Goal: Task Accomplishment & Management: Use online tool/utility

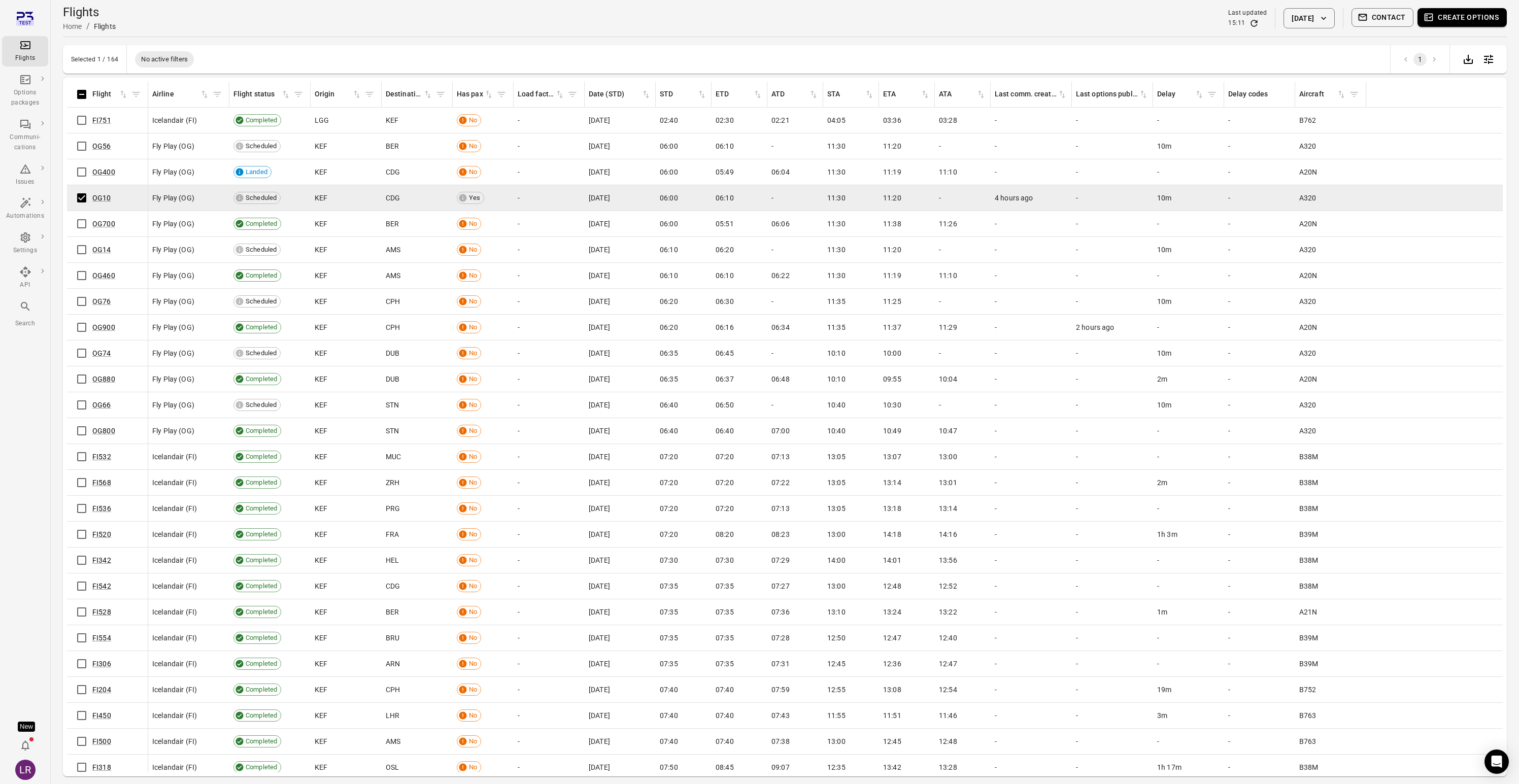
click at [1476, 18] on button "Create options" at bounding box center [1462, 18] width 89 height 19
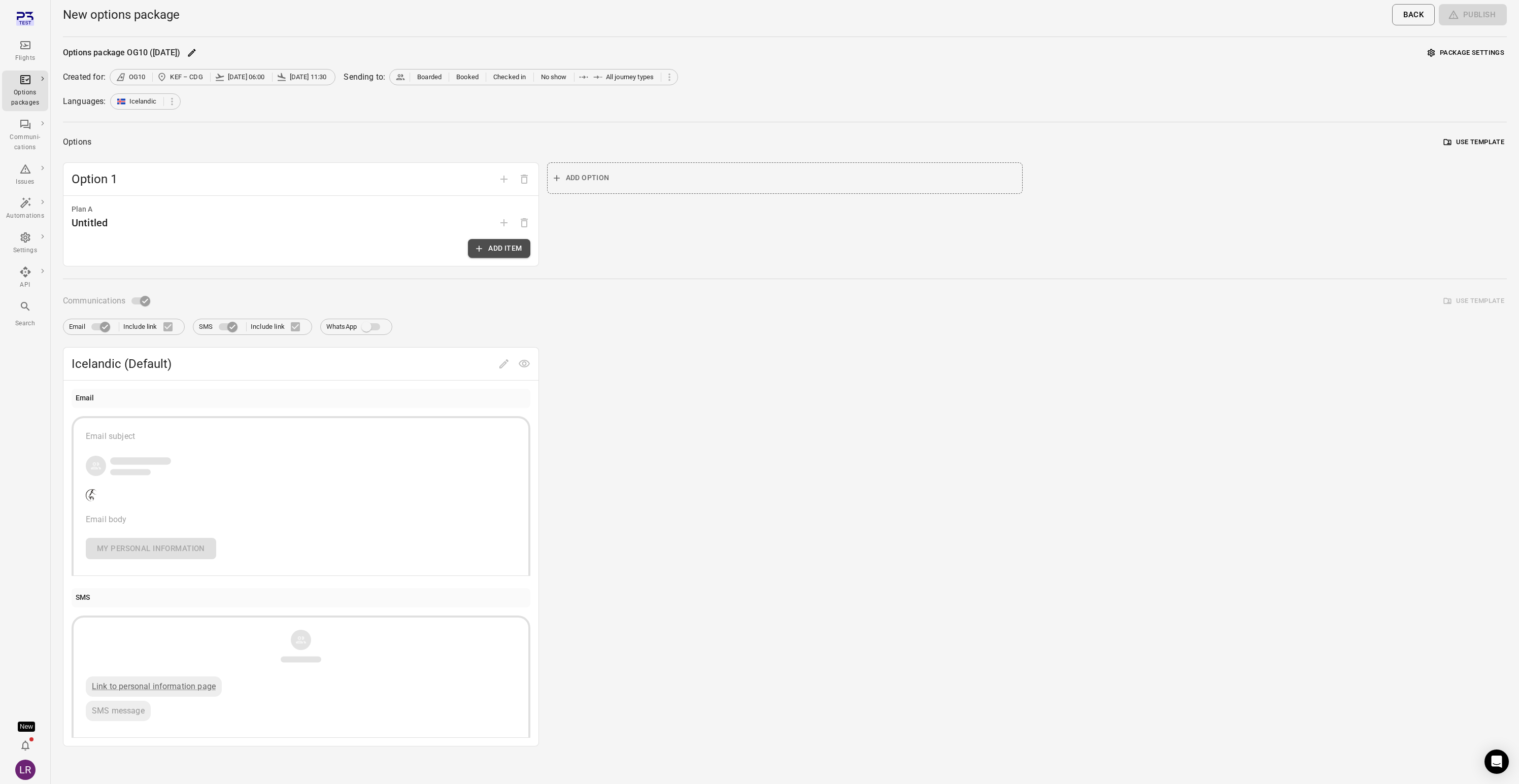
click at [486, 251] on button "Add item" at bounding box center [499, 248] width 62 height 19
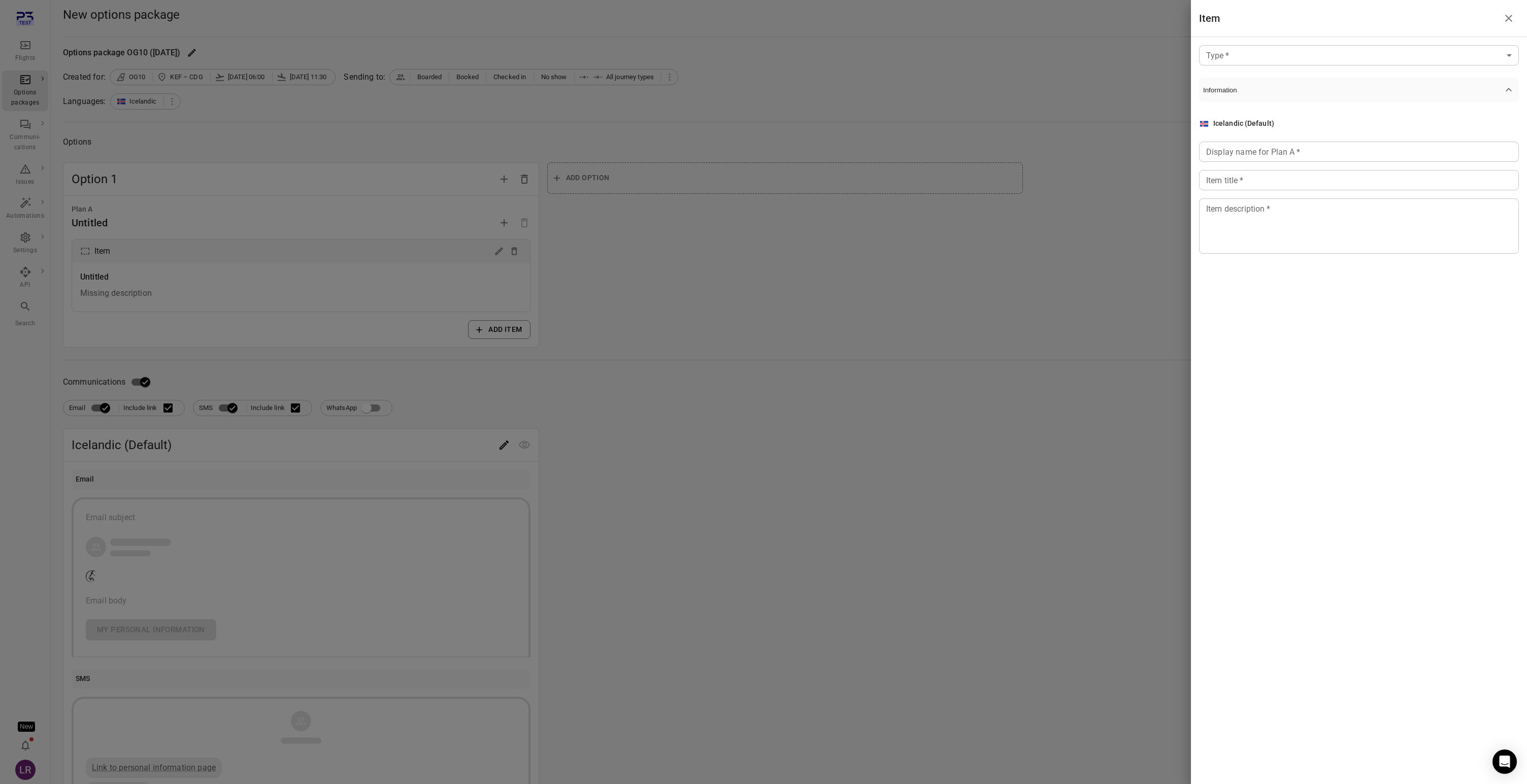
click at [1308, 58] on body "Flights Options packages Communi-cations Issues Automations Settings API Search…" at bounding box center [764, 434] width 1527 height 868
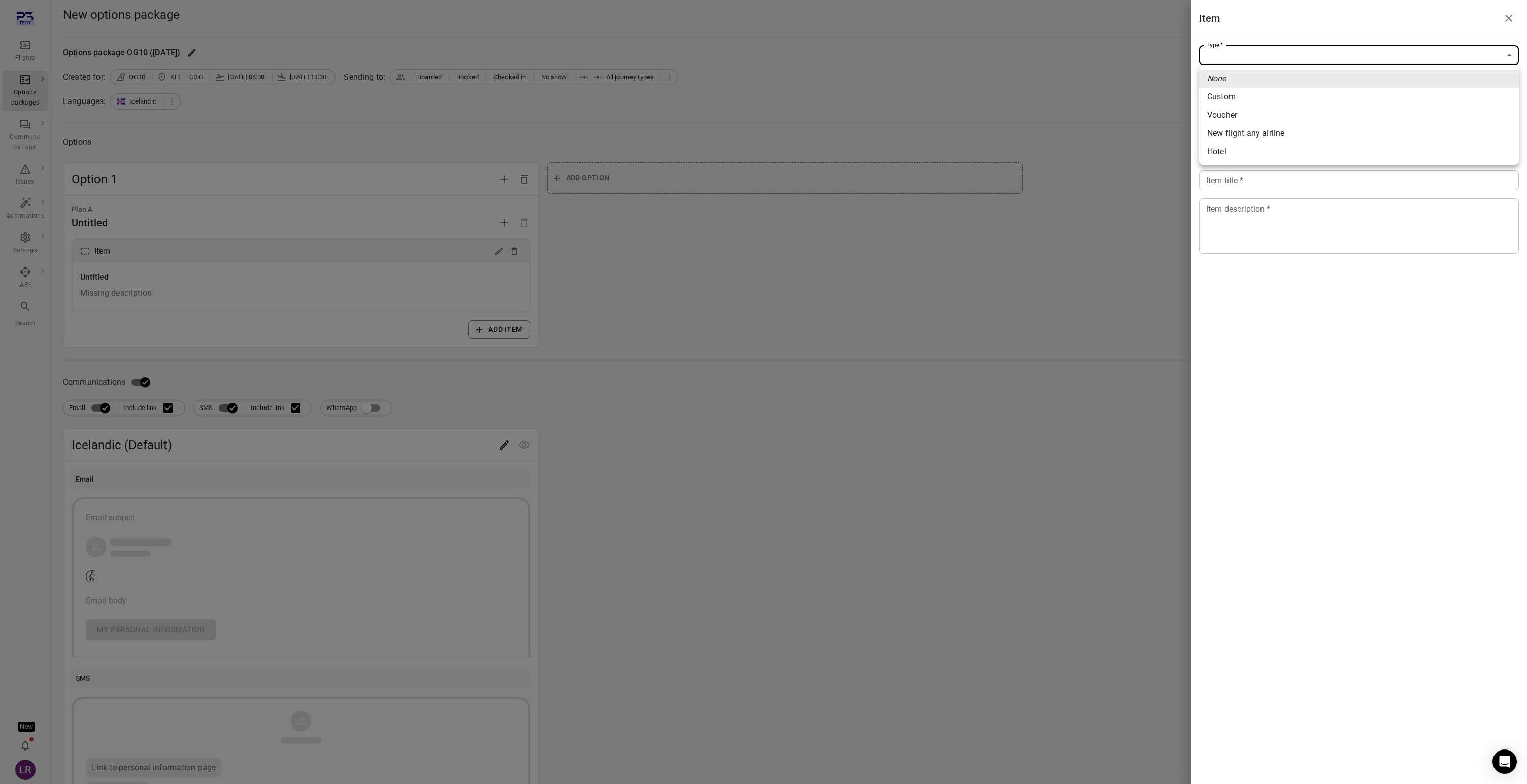
click at [1282, 135] on span "New flight any airline" at bounding box center [1359, 133] width 304 height 12
type input "**********"
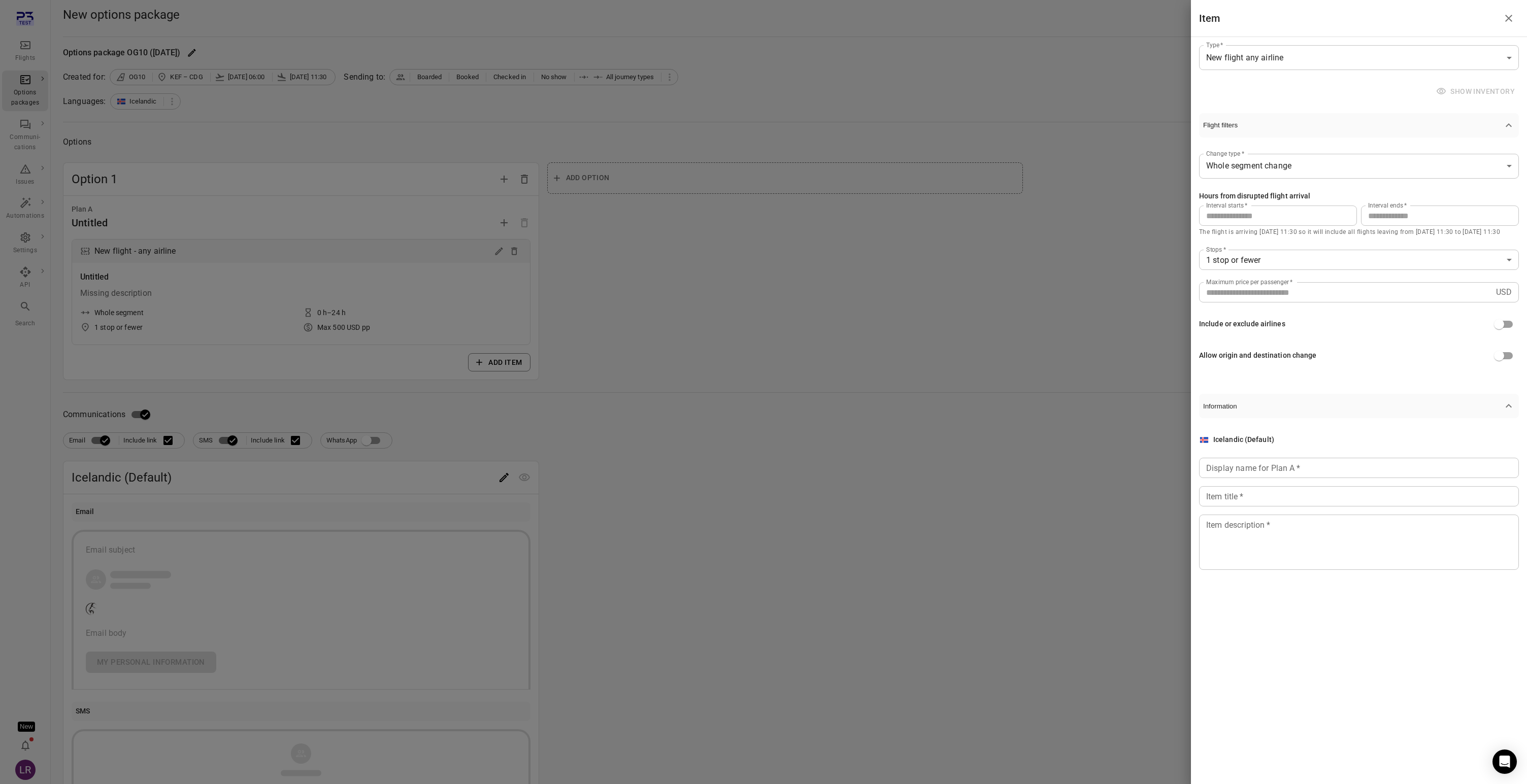
click at [1162, 122] on div at bounding box center [764, 392] width 1527 height 784
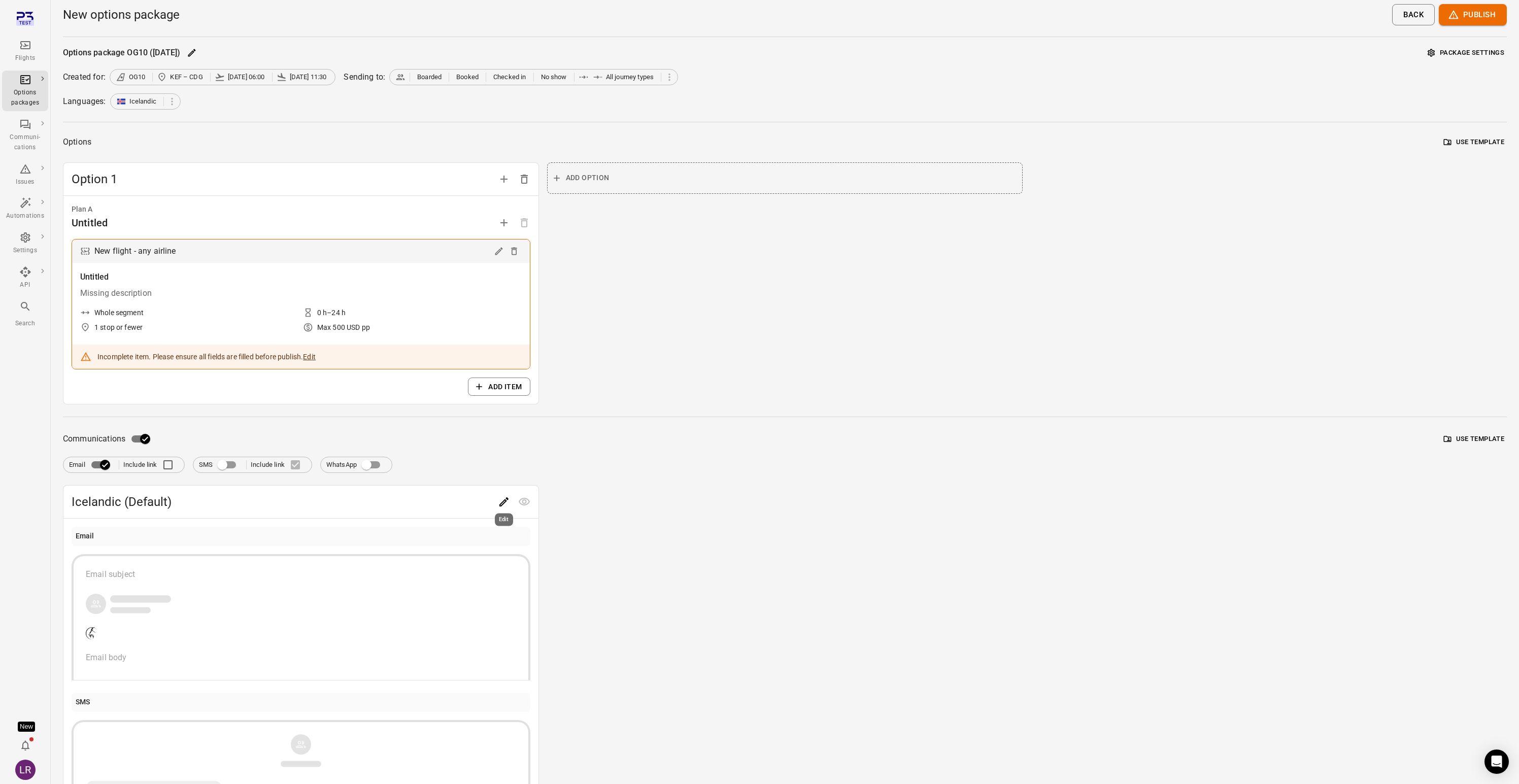
click at [502, 502] on icon "Edit" at bounding box center [504, 501] width 9 height 9
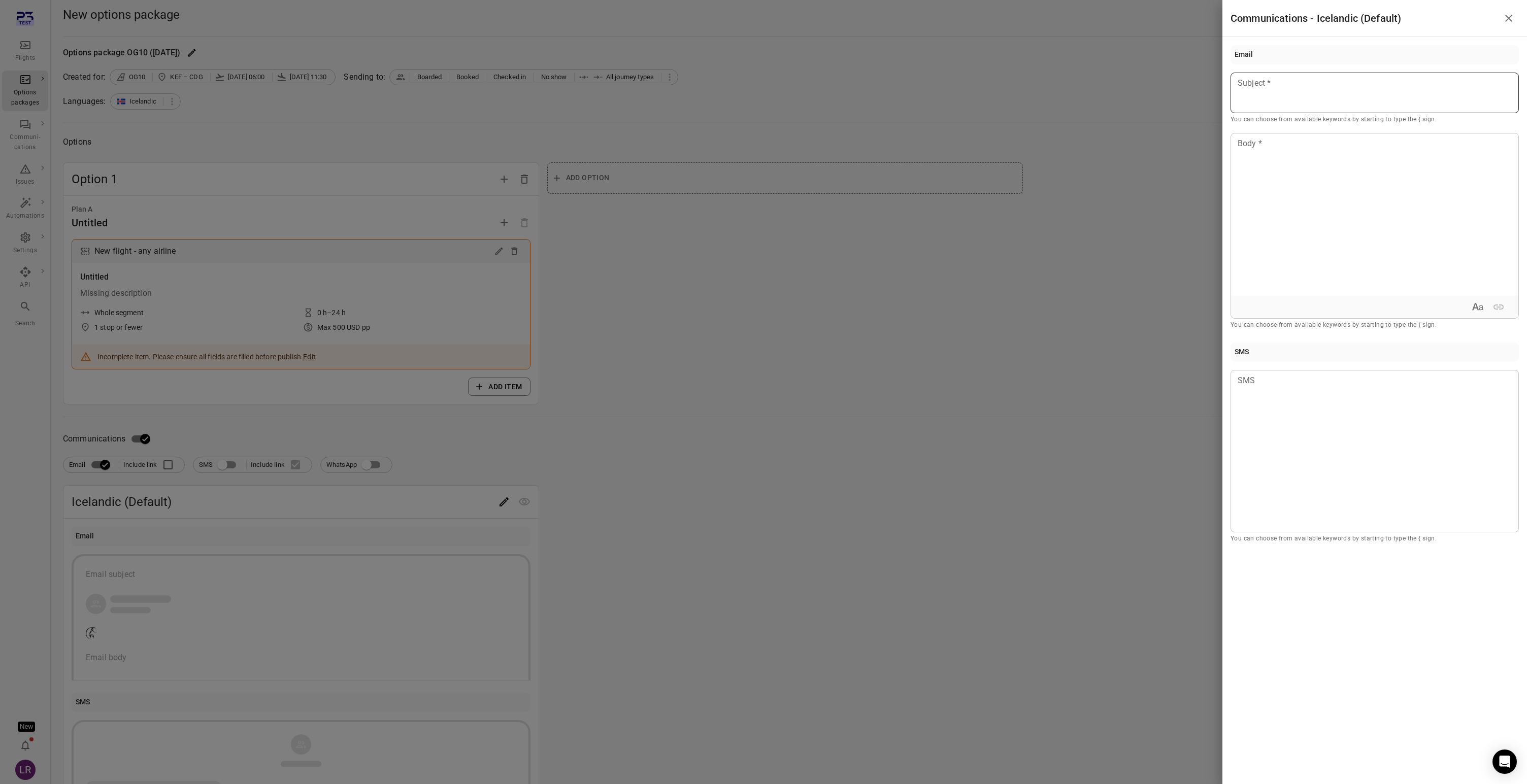
click at [1322, 101] on div at bounding box center [1375, 92] width 288 height 41
click at [1376, 210] on div at bounding box center [1375, 215] width 287 height 162
click at [963, 380] on div at bounding box center [764, 392] width 1527 height 784
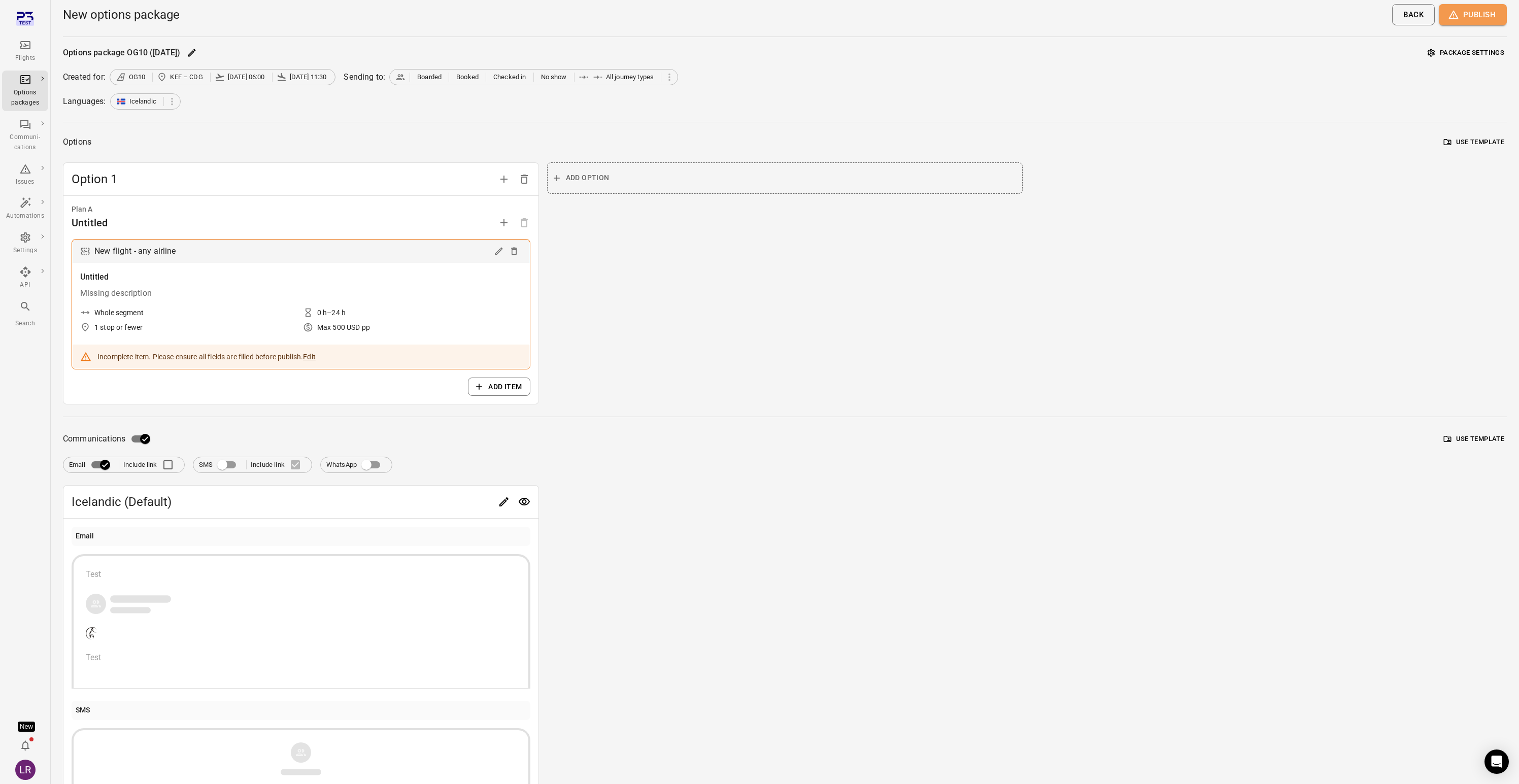
click at [1469, 20] on button "Publish" at bounding box center [1473, 15] width 68 height 21
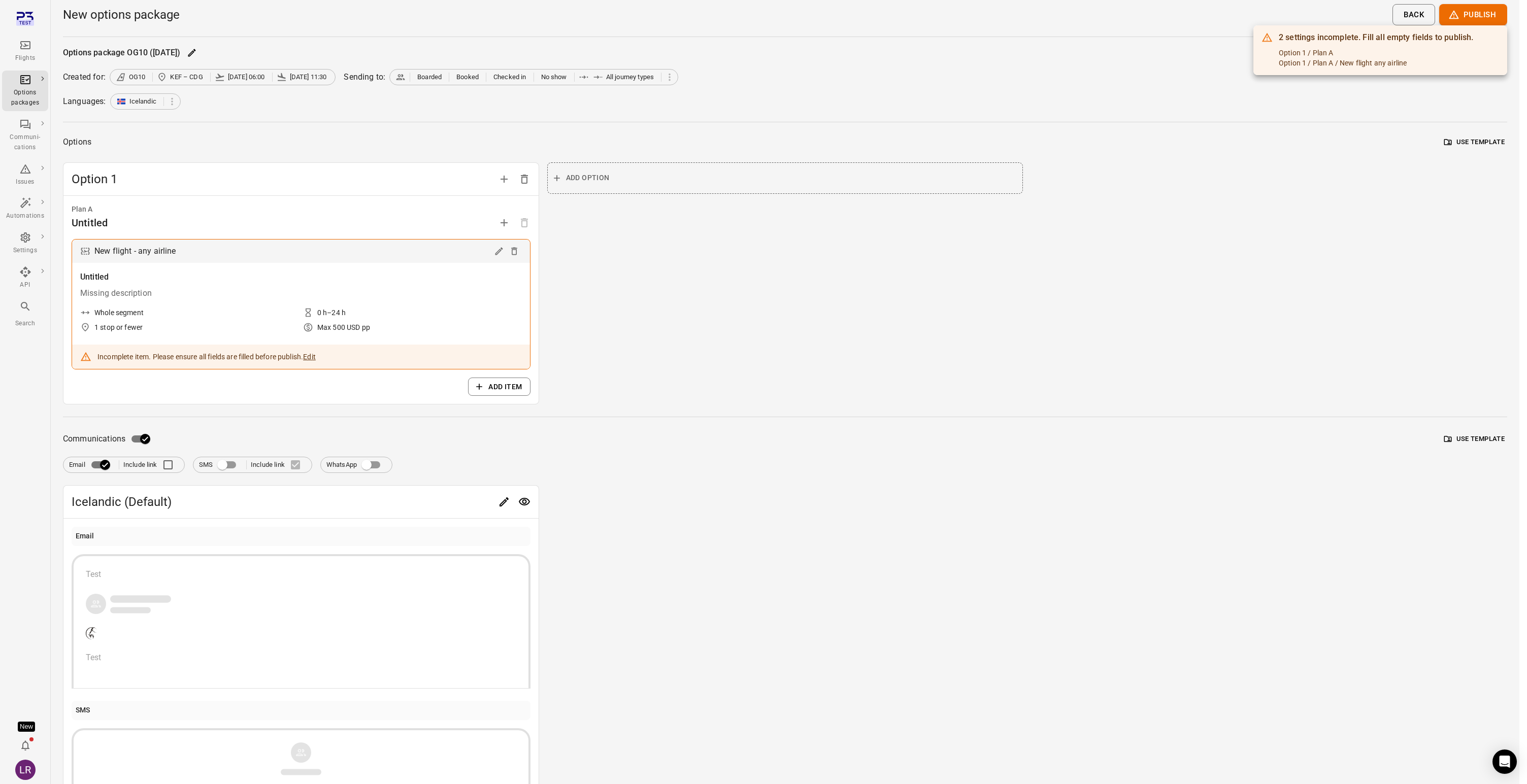
click at [517, 241] on div at bounding box center [764, 392] width 1527 height 784
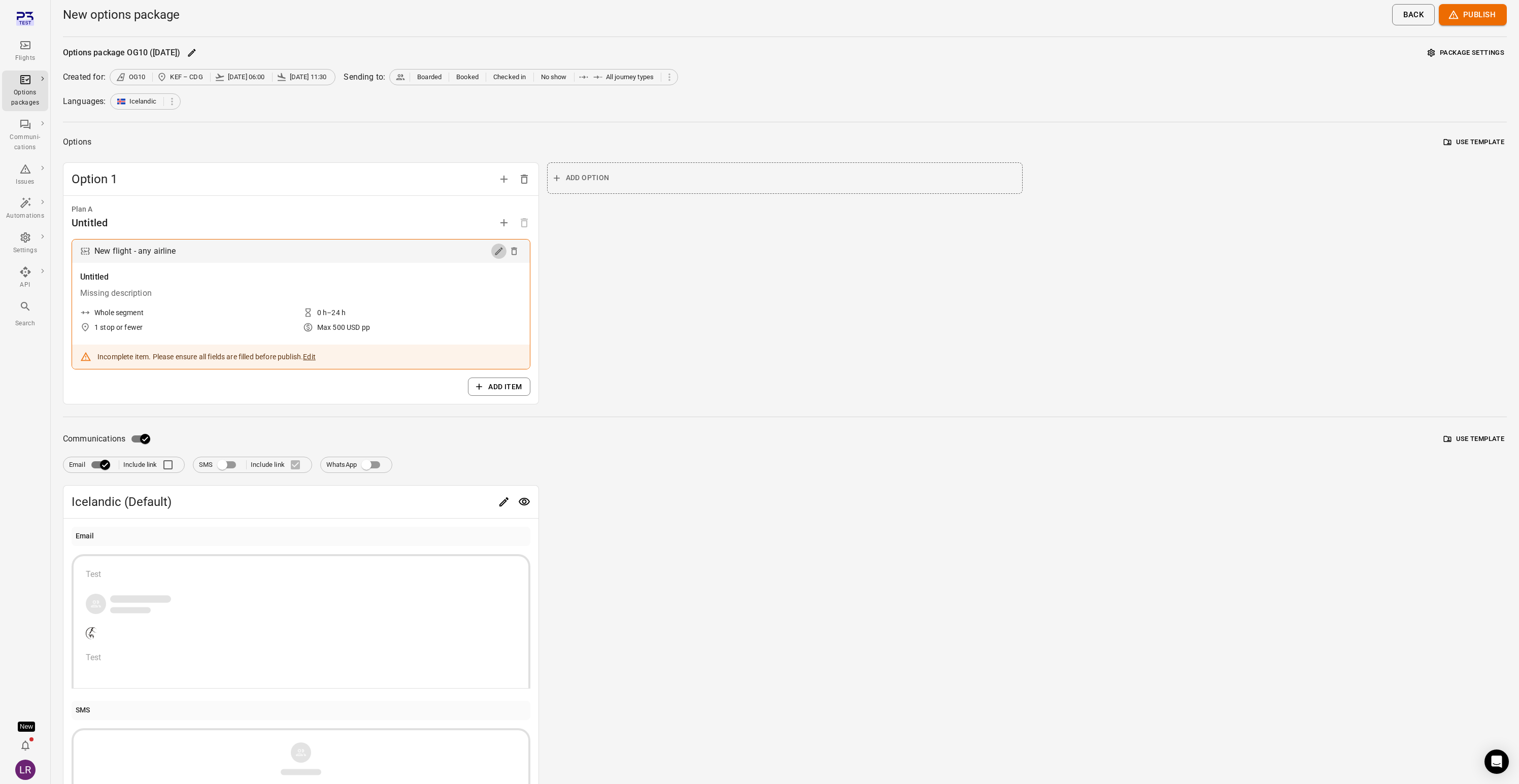
click at [498, 251] on icon "Edit" at bounding box center [498, 251] width 8 height 8
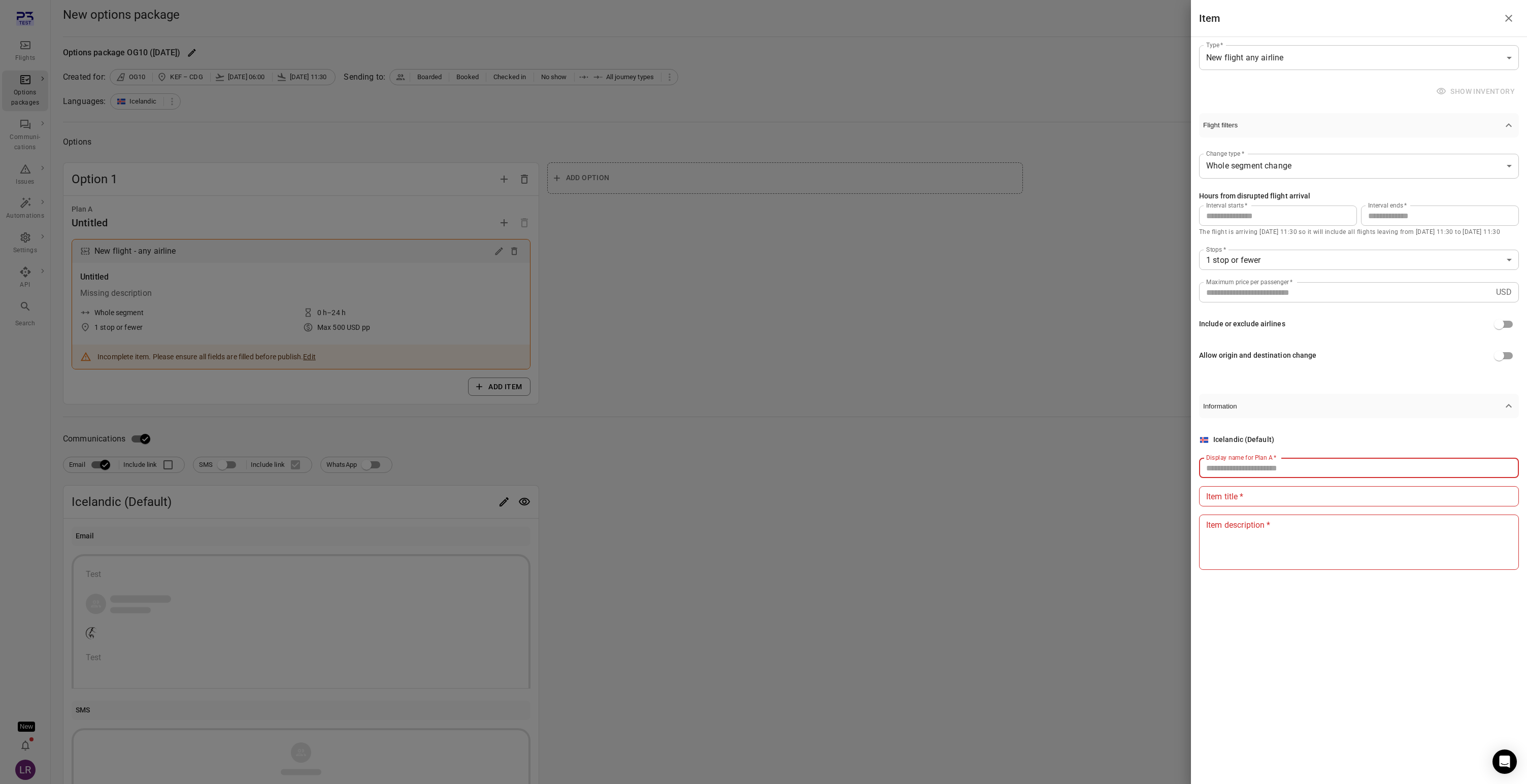
click at [1263, 462] on div "Display name for Plan A   * Display name for Plan A   *" at bounding box center [1359, 468] width 320 height 20
type input "****"
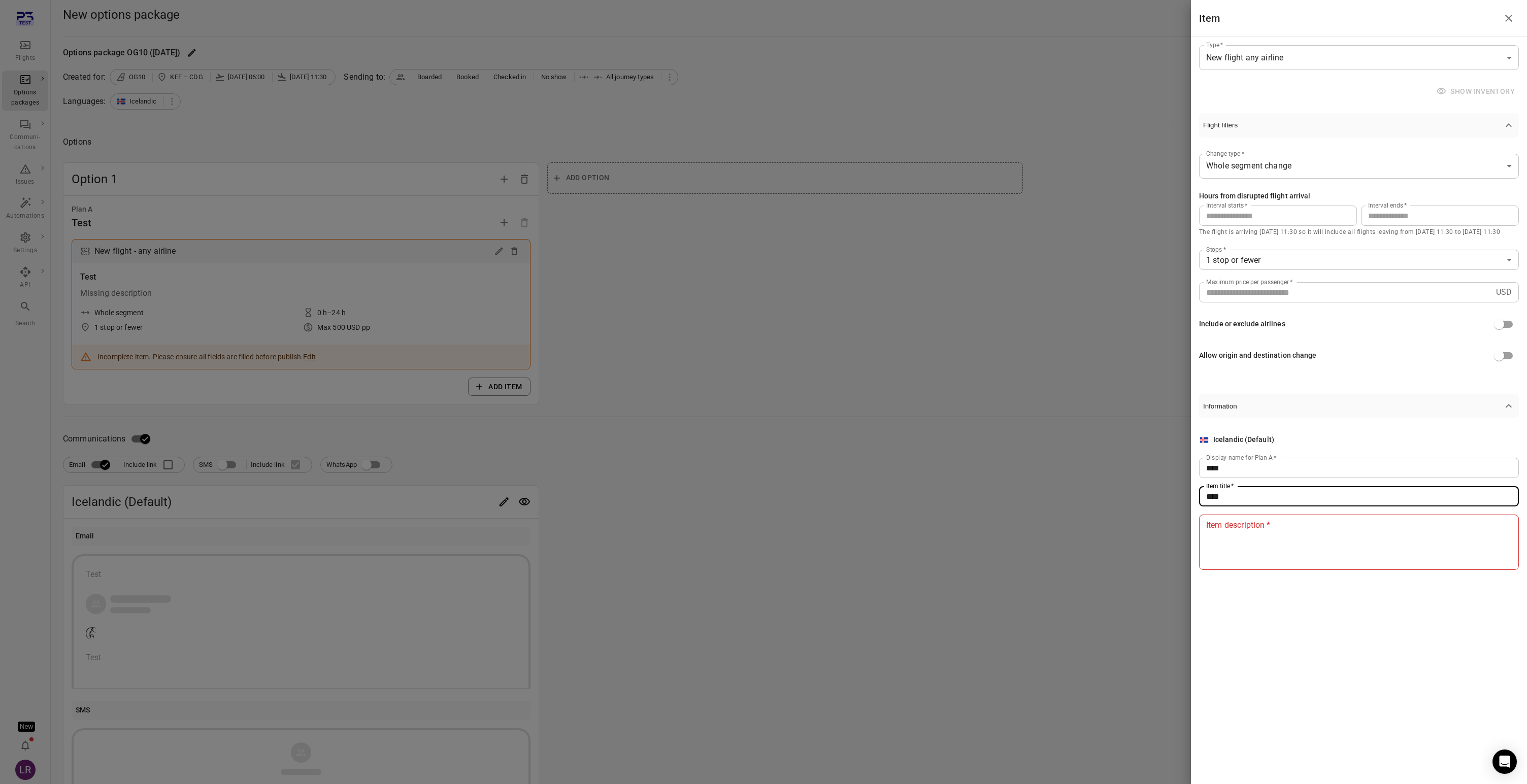
type input "****"
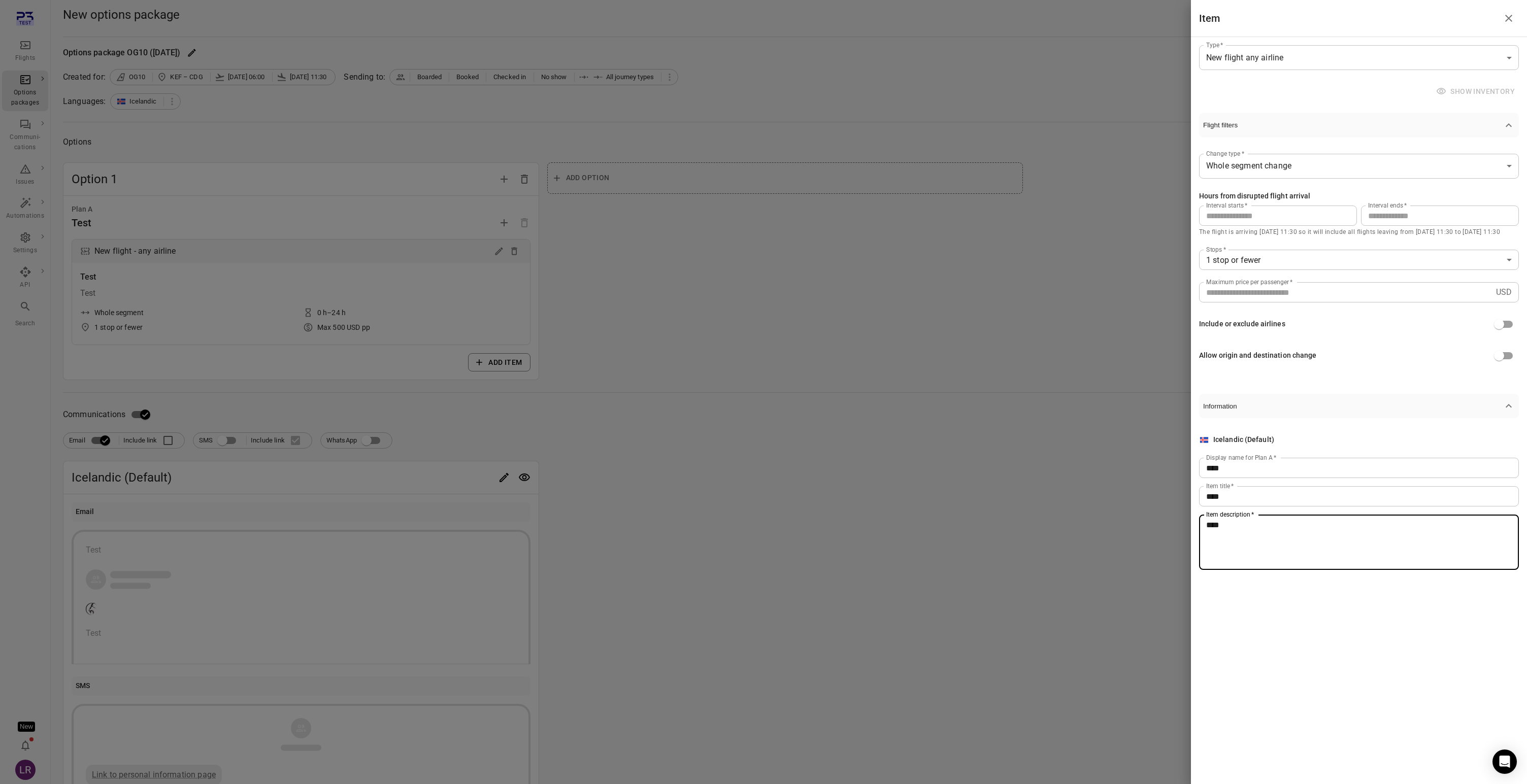
type textarea "****"
click at [621, 529] on div at bounding box center [764, 392] width 1527 height 784
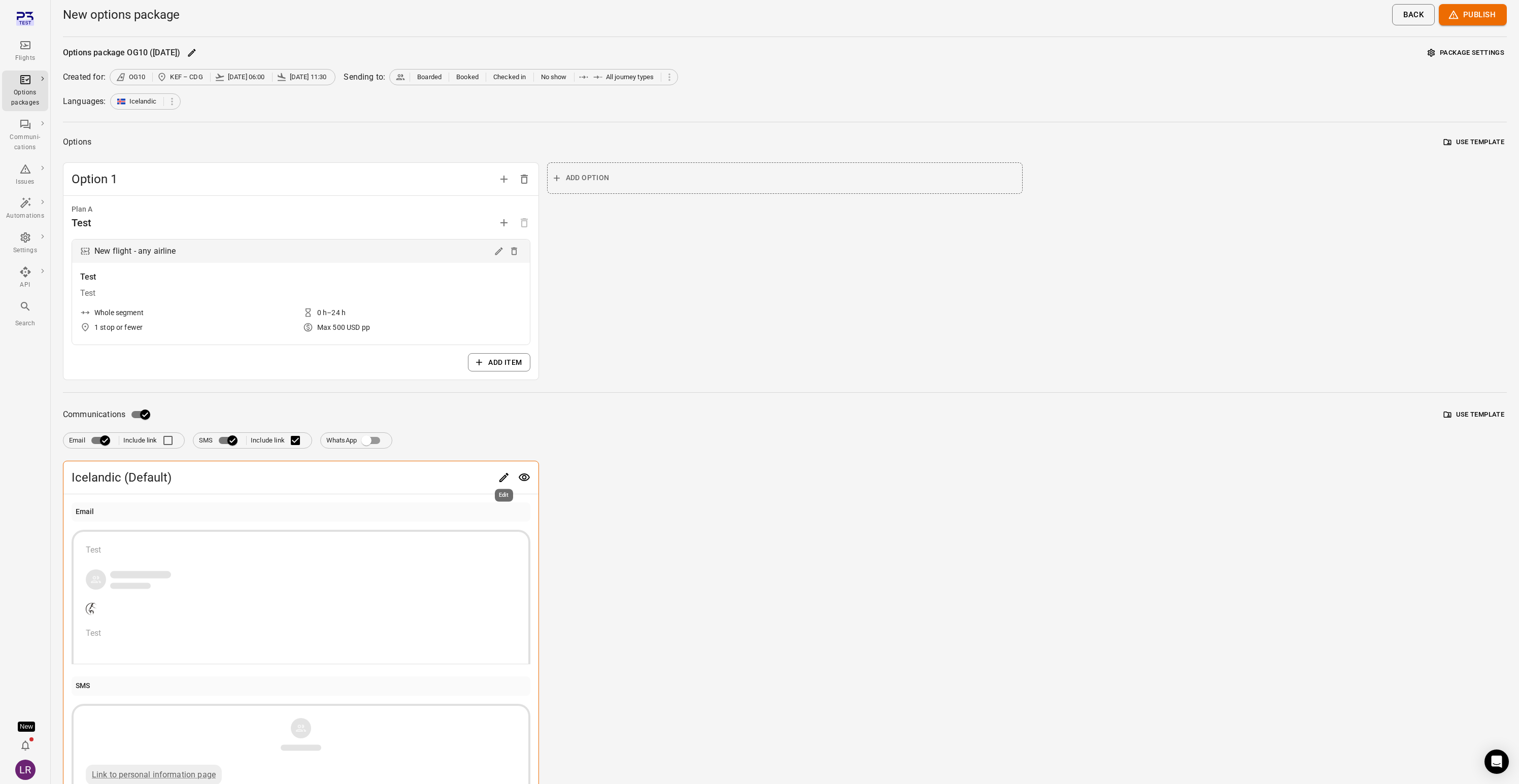
click at [509, 478] on icon "Edit" at bounding box center [504, 478] width 12 height 12
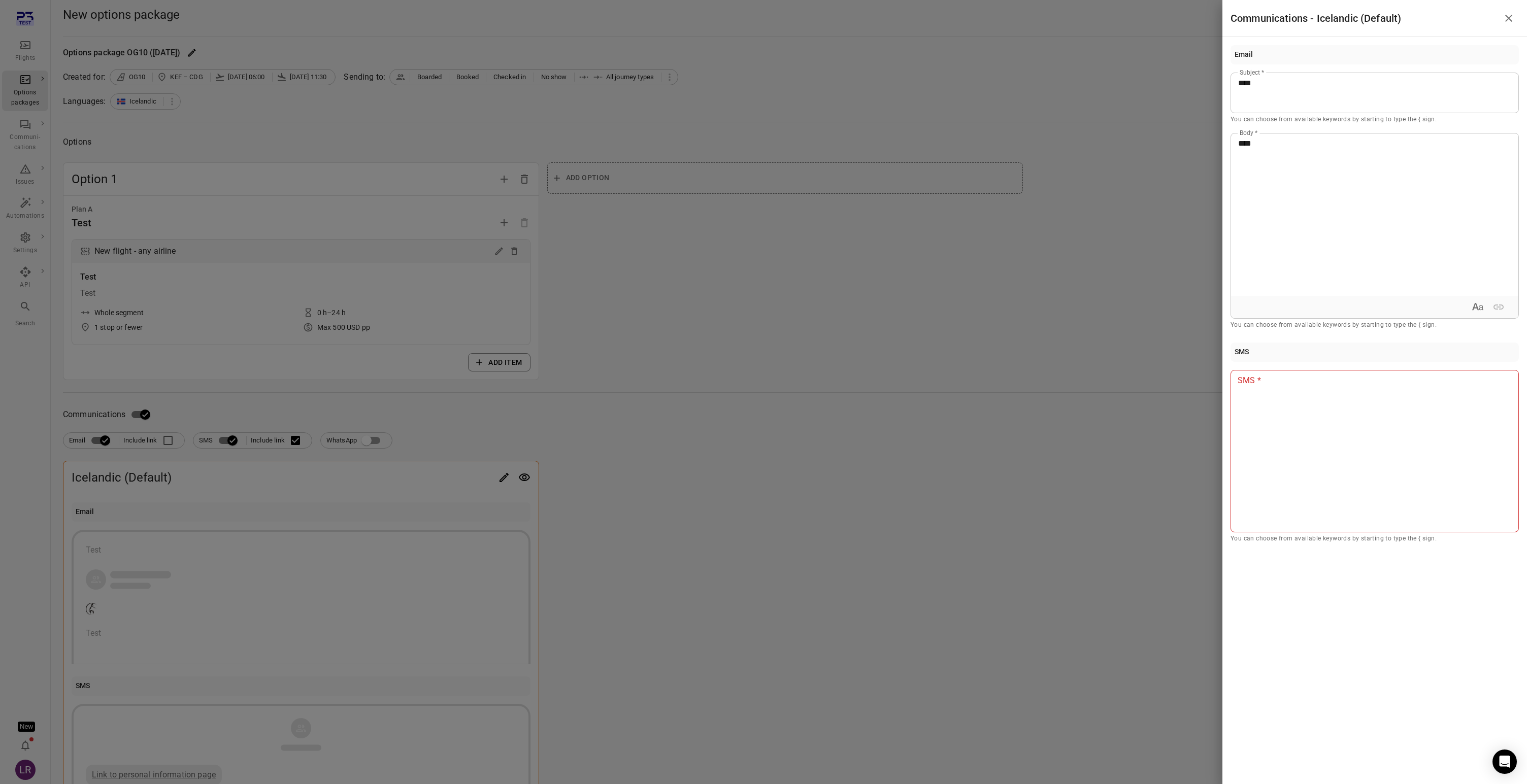
click at [1288, 405] on div at bounding box center [1375, 451] width 288 height 162
click at [954, 462] on div at bounding box center [764, 392] width 1527 height 784
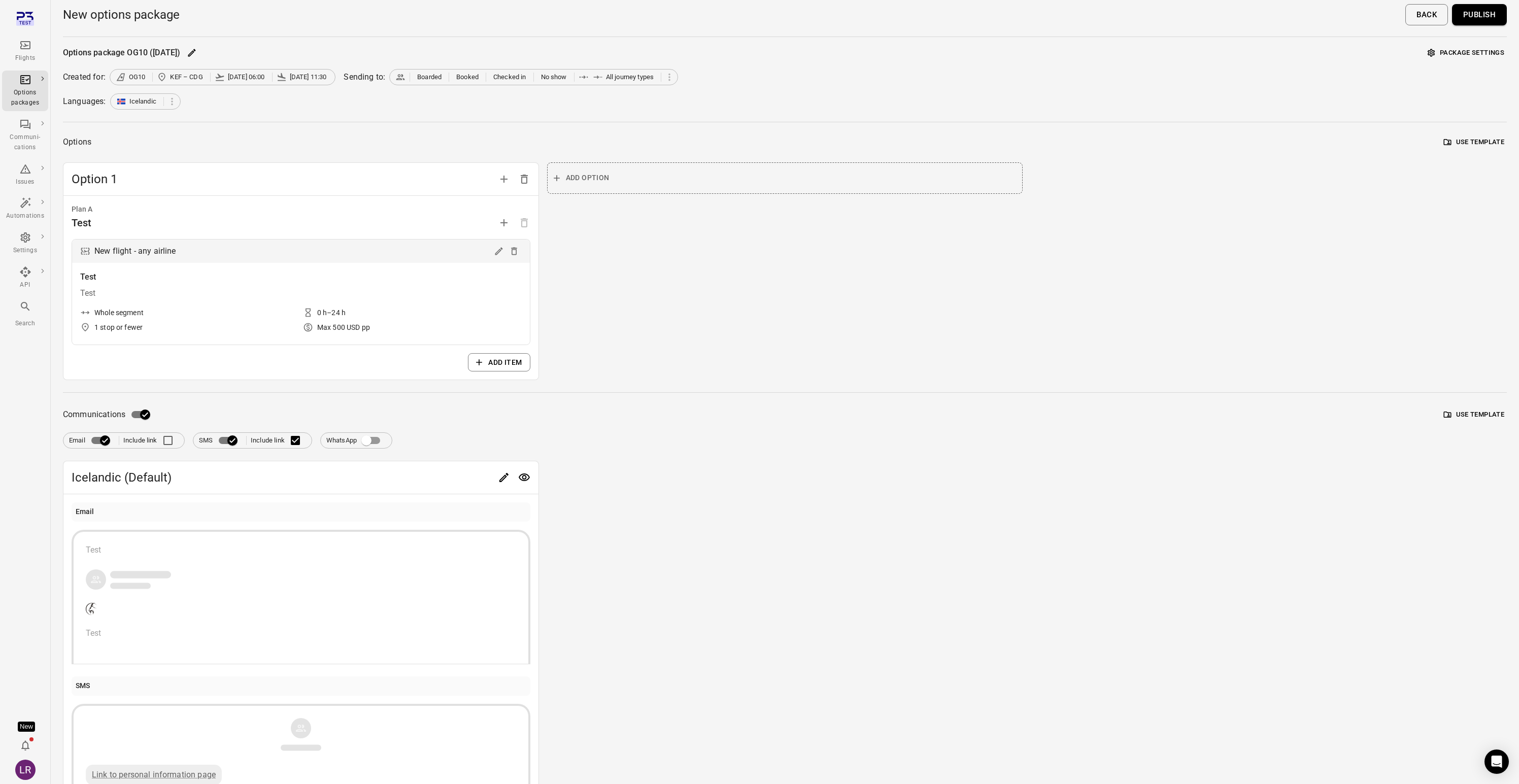
click at [494, 482] on div at bounding box center [514, 478] width 41 height 20
click at [507, 479] on icon "Edit" at bounding box center [504, 478] width 12 height 12
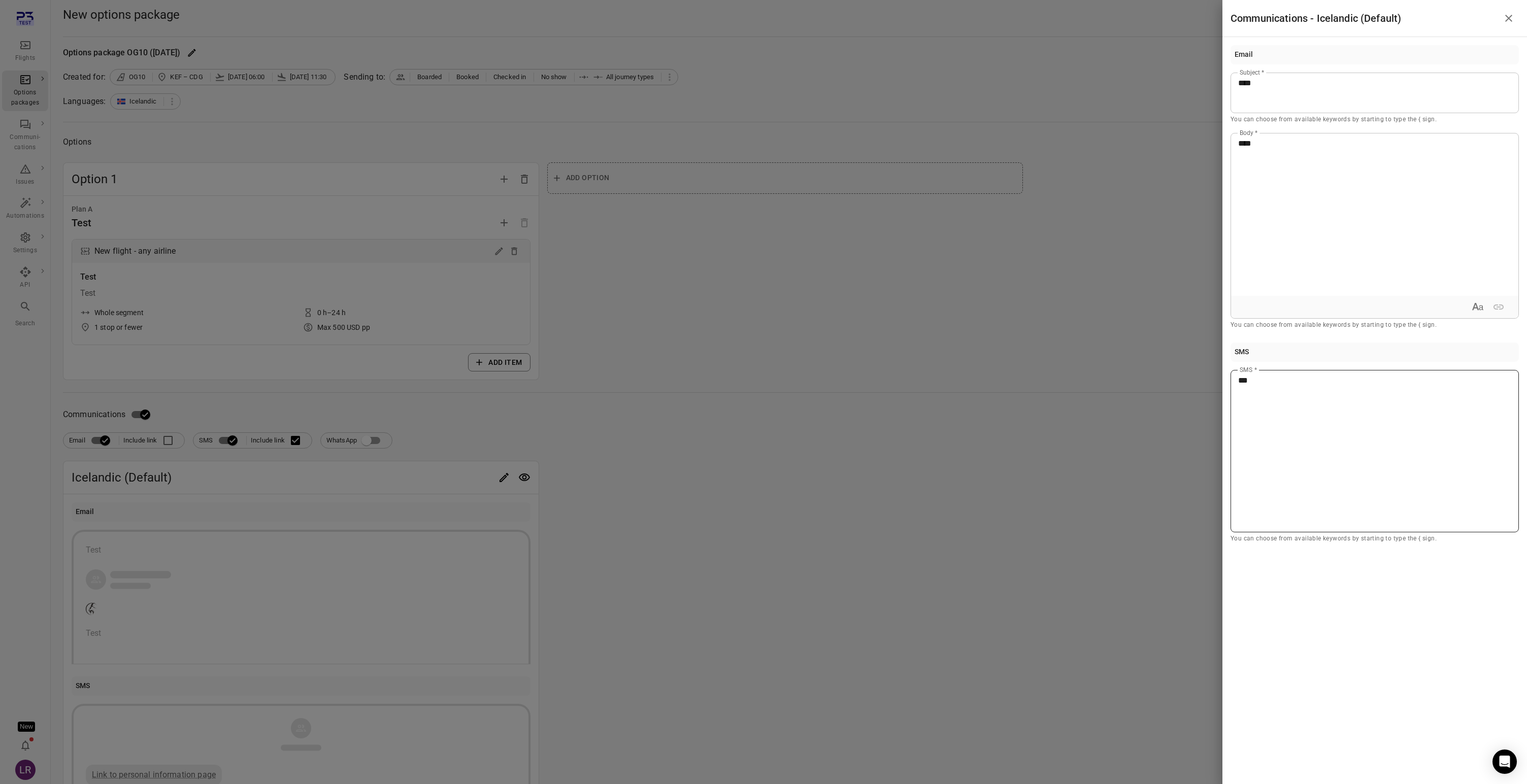
click at [1287, 387] on div "***" at bounding box center [1375, 451] width 288 height 162
click at [1046, 348] on div at bounding box center [764, 392] width 1527 height 784
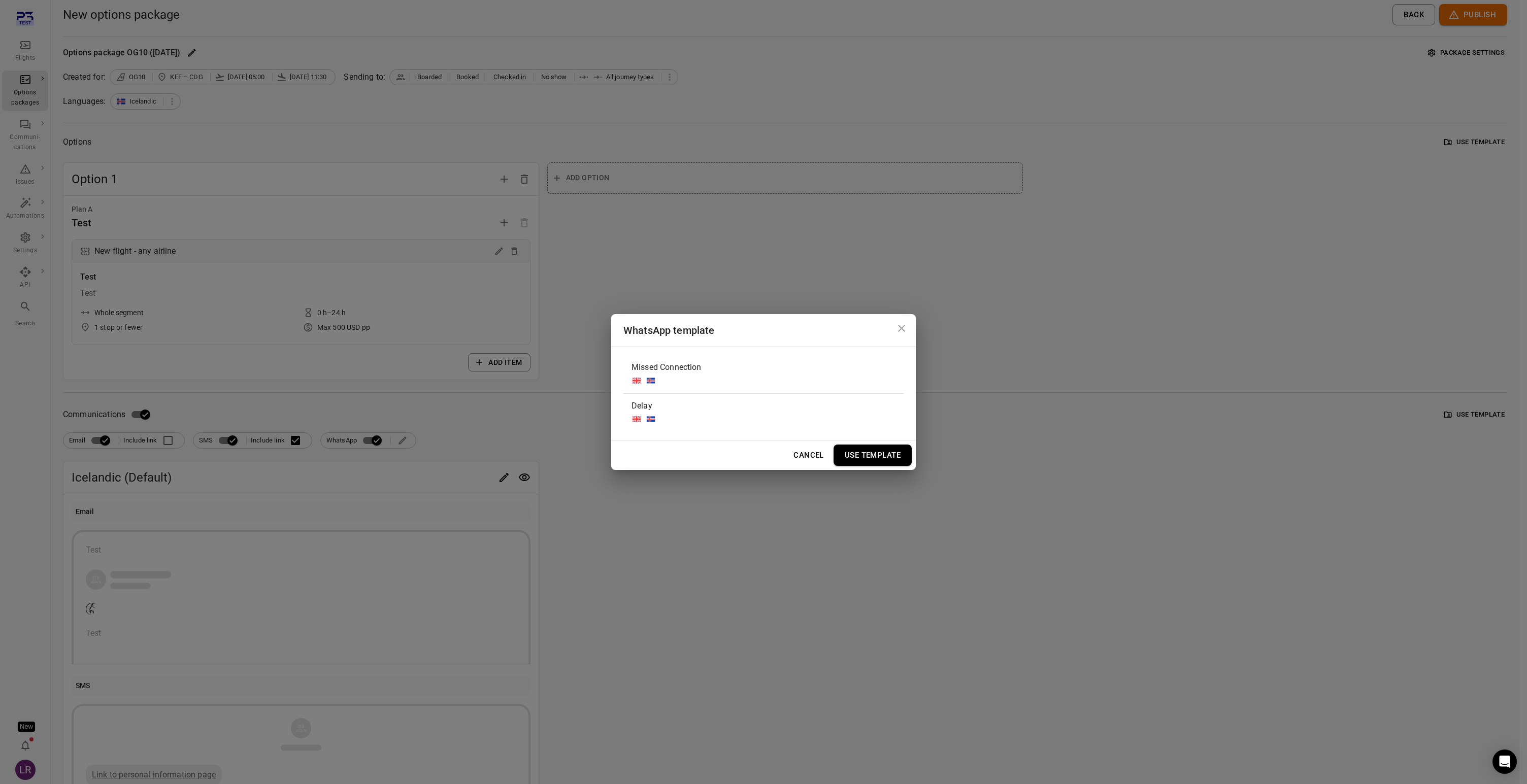
click at [812, 364] on div "Missed Connection" at bounding box center [764, 374] width 280 height 38
click at [873, 453] on button "Use Template" at bounding box center [873, 455] width 78 height 21
